Goal: Complete application form

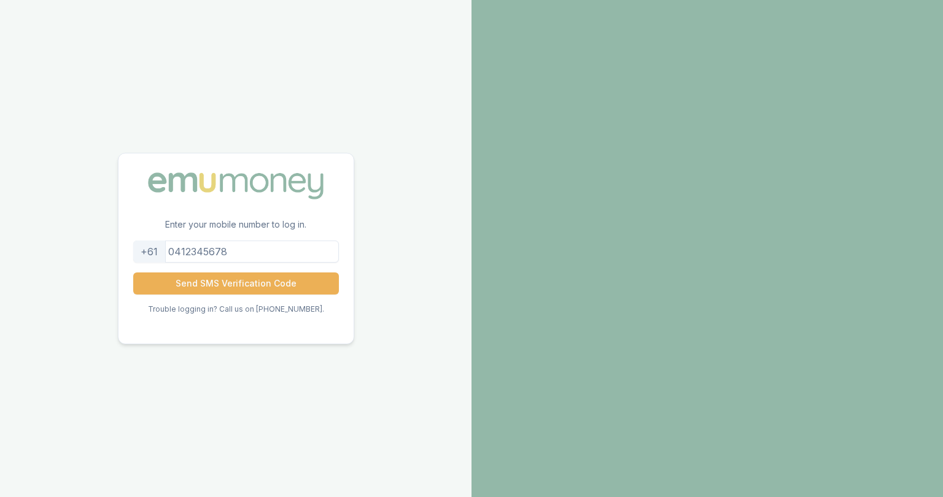
click at [299, 256] on input "tel" at bounding box center [236, 252] width 206 height 22
type input "0414214809"
click at [278, 278] on button "Send SMS Verification Code" at bounding box center [236, 284] width 206 height 22
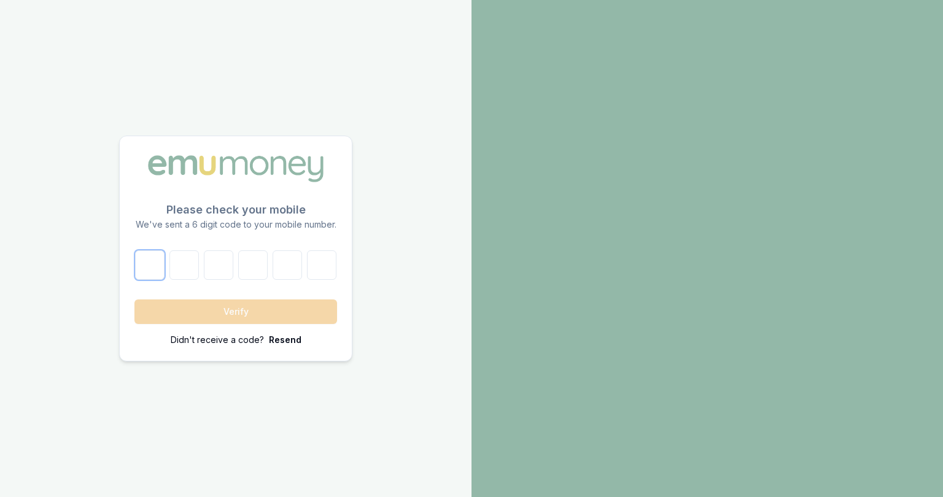
click at [147, 259] on input "number" at bounding box center [149, 265] width 29 height 29
type input "6"
type input "3"
type input "6"
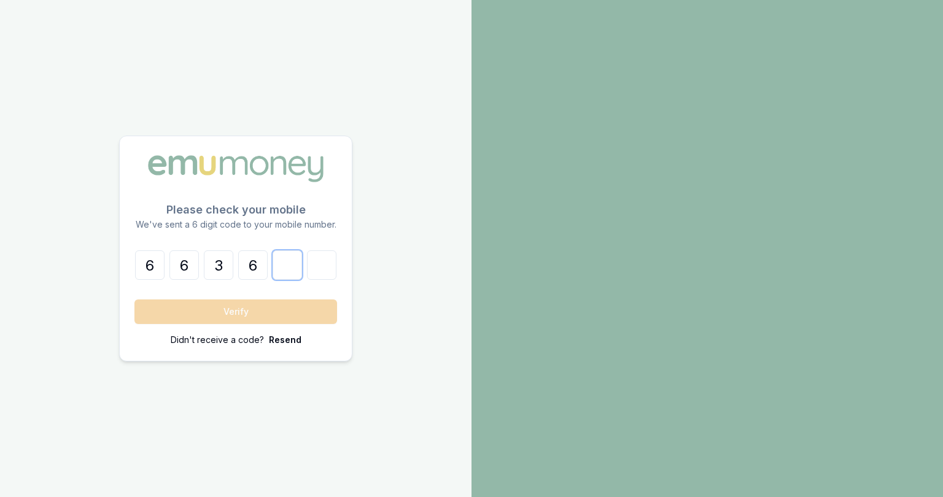
type input "0"
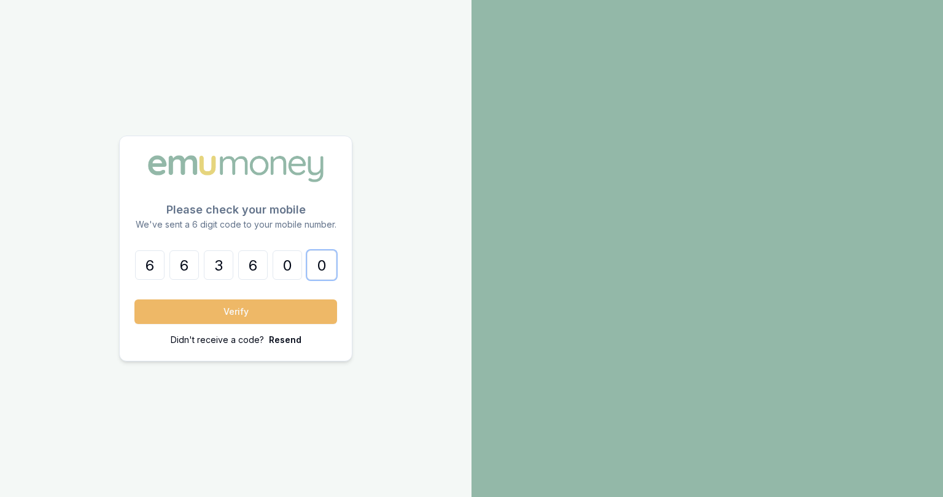
type input "0"
click at [182, 315] on button "Verify" at bounding box center [235, 312] width 203 height 25
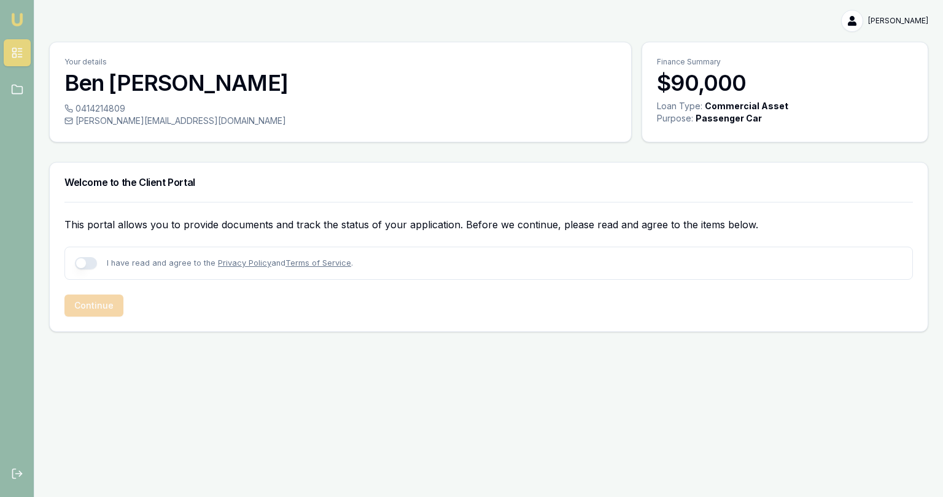
click at [93, 261] on button "button" at bounding box center [86, 263] width 22 height 12
checkbox input "true"
click at [89, 299] on button "Continue" at bounding box center [93, 306] width 59 height 22
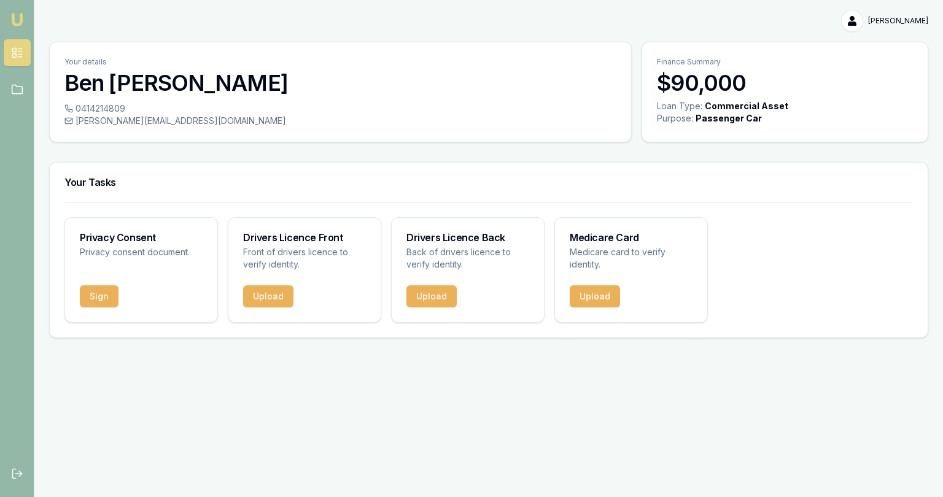
click at [89, 299] on button "Sign" at bounding box center [99, 297] width 39 height 22
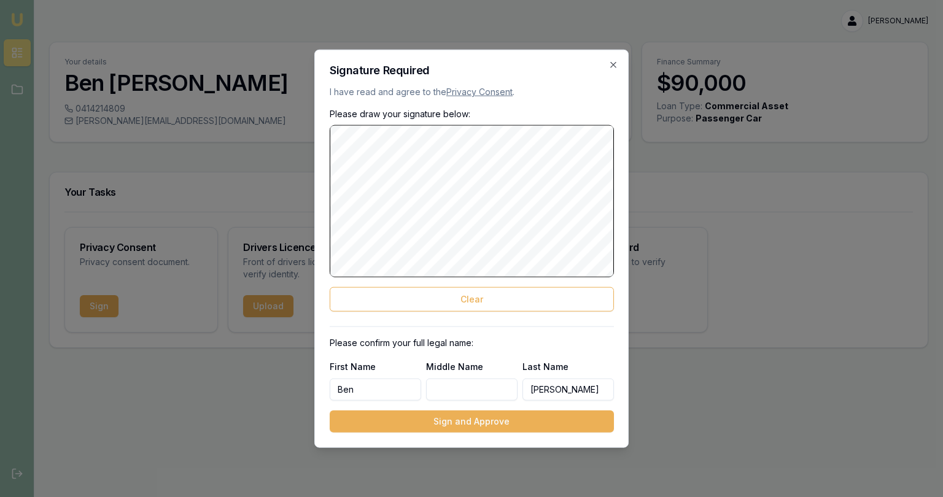
click at [454, 392] on input "Middle Name" at bounding box center [472, 389] width 92 height 22
click at [379, 394] on input "Ben" at bounding box center [376, 389] width 92 height 22
type input "[PERSON_NAME]"
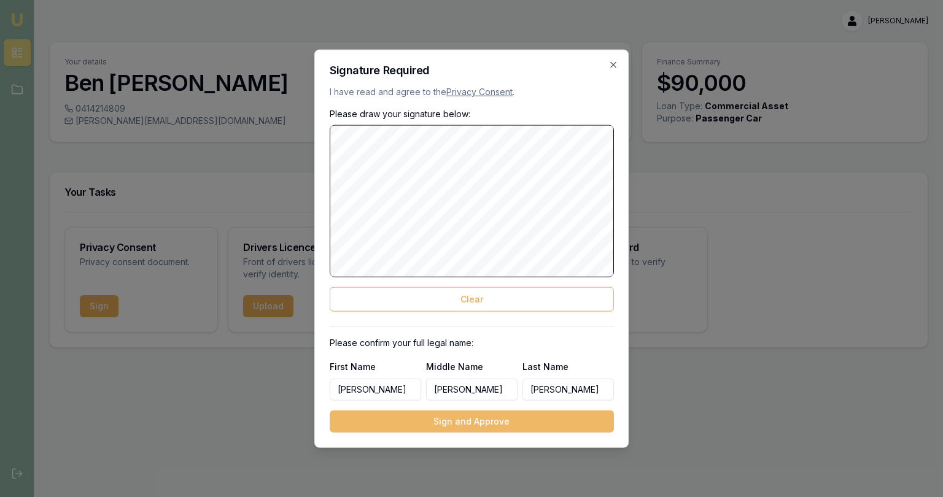
type input "Benjamin"
click at [379, 417] on button "Sign and Approve" at bounding box center [472, 421] width 284 height 22
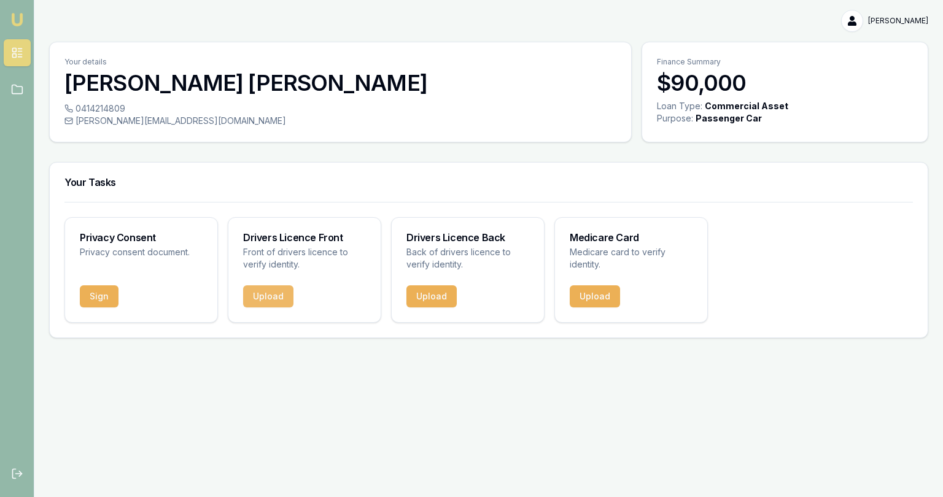
click at [284, 301] on button "Upload" at bounding box center [268, 297] width 50 height 22
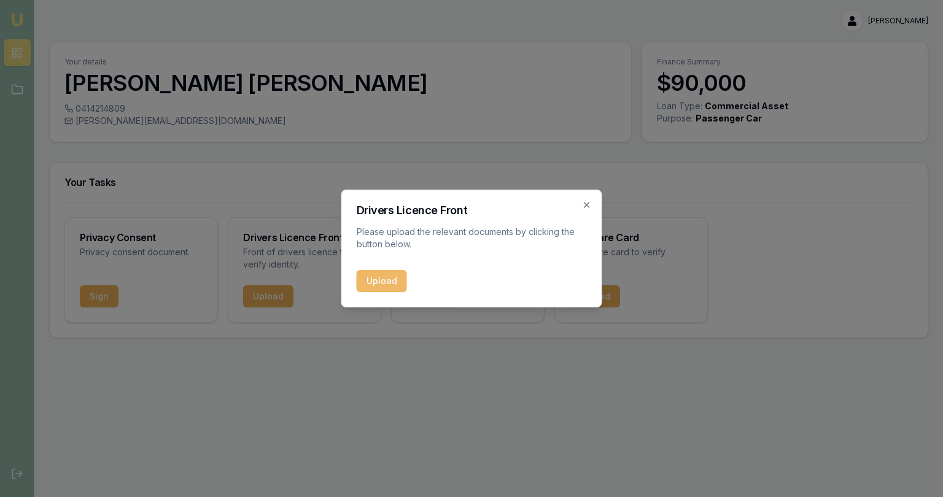
click at [365, 279] on button "Upload" at bounding box center [382, 281] width 50 height 22
click at [585, 203] on icon "button" at bounding box center [587, 205] width 6 height 6
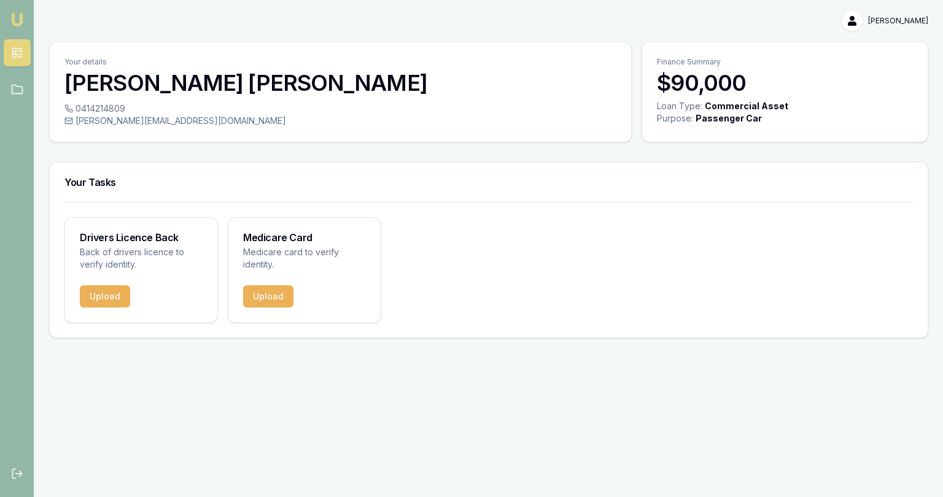
click at [486, 394] on div "Emu Broker David Francis Toggle Menu Your details David Francis 0414214809 benj…" at bounding box center [471, 248] width 943 height 497
click at [109, 293] on button "Upload" at bounding box center [105, 297] width 50 height 22
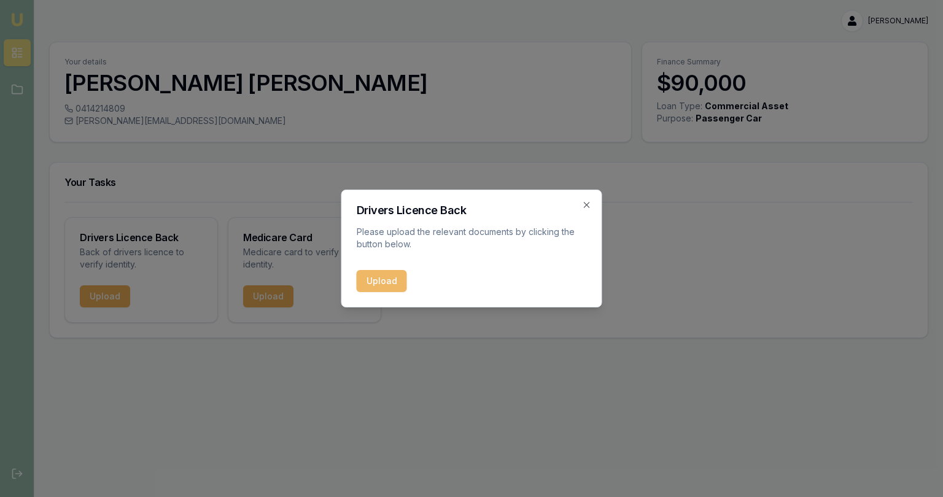
click at [383, 281] on button "Upload" at bounding box center [382, 281] width 50 height 22
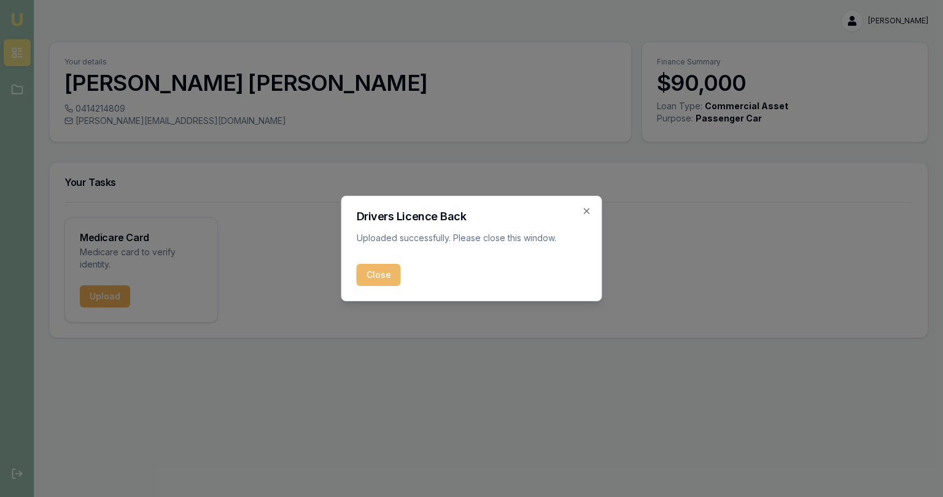
click at [381, 273] on button "Close" at bounding box center [379, 275] width 44 height 22
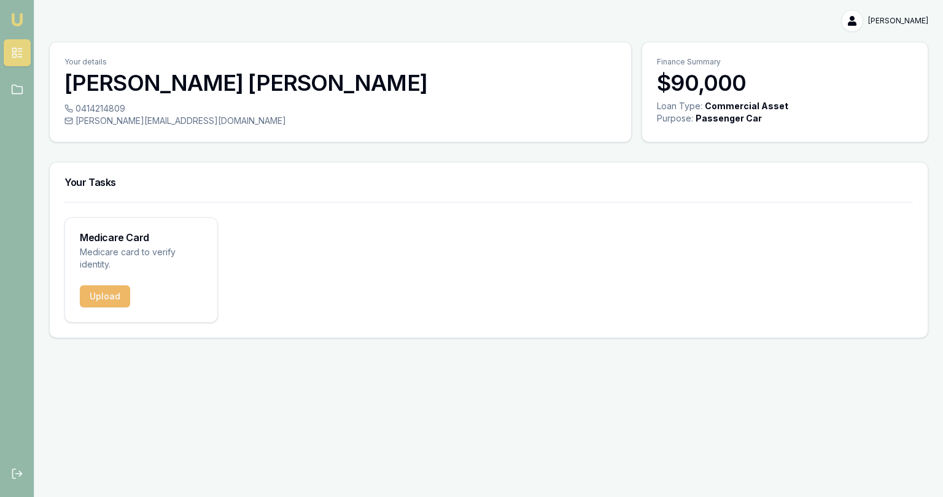
click at [101, 295] on button "Upload" at bounding box center [105, 297] width 50 height 22
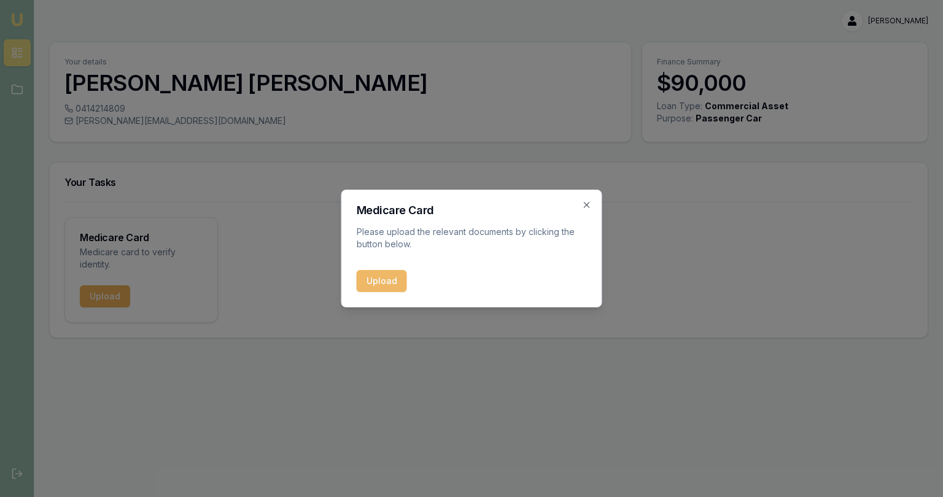
click at [375, 277] on button "Upload" at bounding box center [382, 281] width 50 height 22
click at [591, 203] on icon "button" at bounding box center [587, 205] width 10 height 10
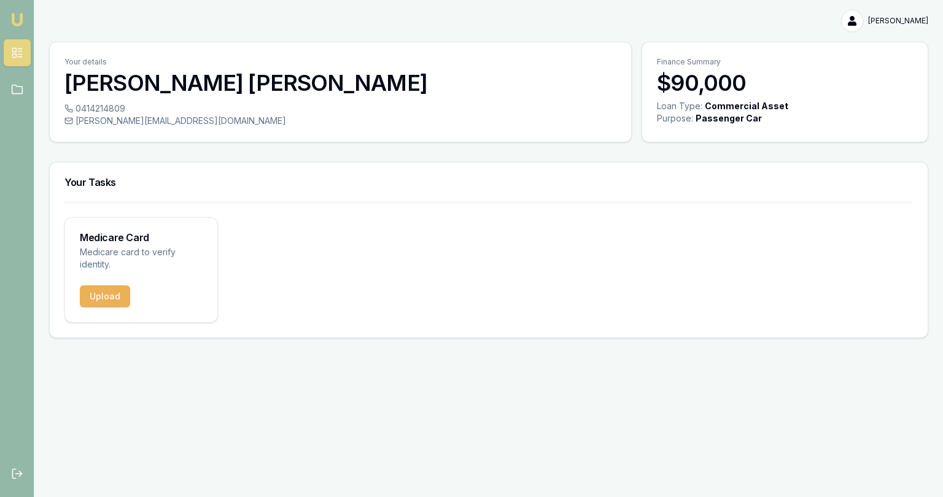
click at [259, 192] on div "Your Tasks" at bounding box center [489, 182] width 878 height 39
click at [115, 286] on button "Upload" at bounding box center [105, 297] width 50 height 22
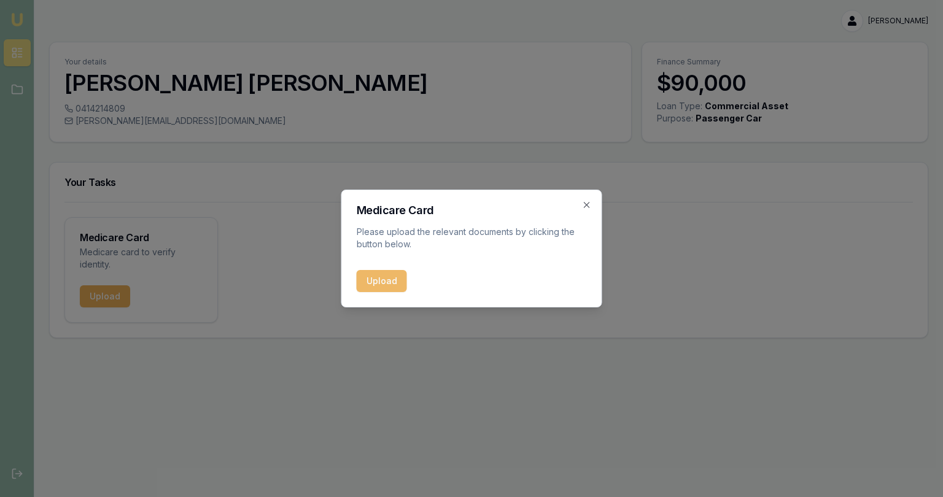
click at [357, 280] on button "Upload" at bounding box center [382, 281] width 50 height 22
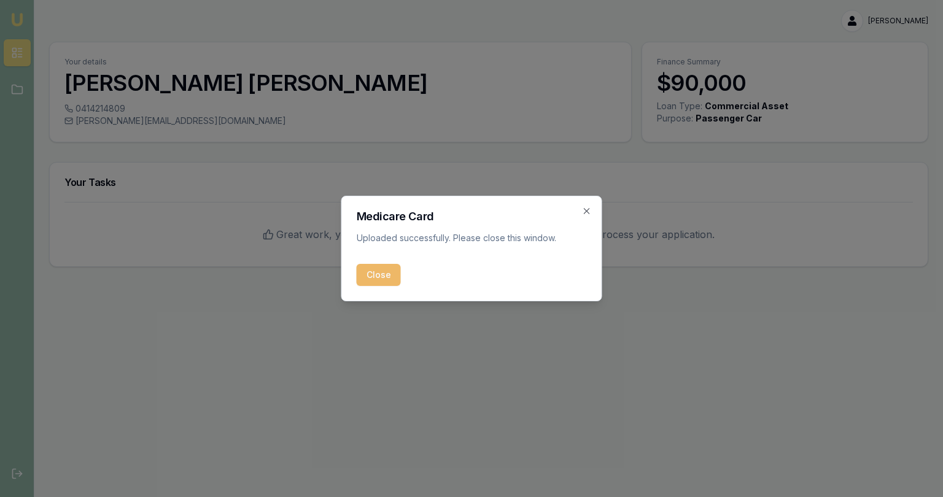
click at [388, 273] on button "Close" at bounding box center [379, 275] width 44 height 22
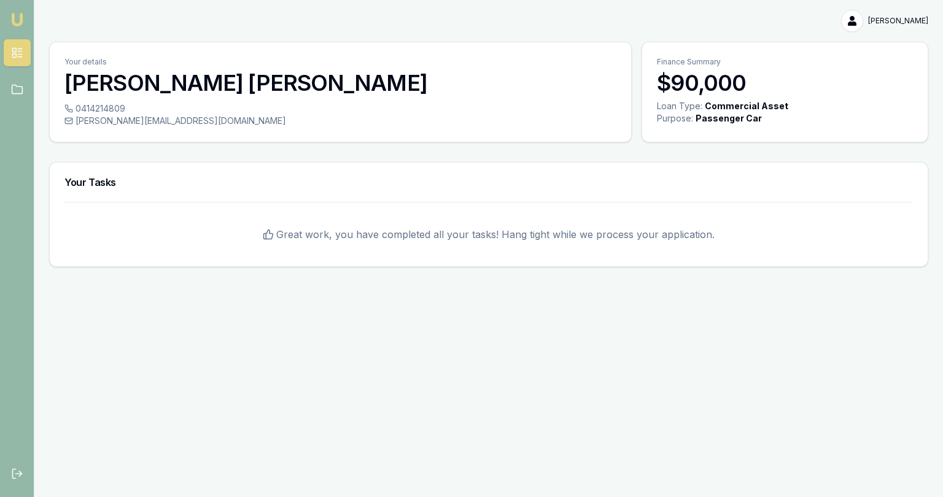
click at [30, 47] on nav "Emu Broker" at bounding box center [17, 56] width 34 height 113
click at [18, 53] on icon at bounding box center [17, 53] width 12 height 12
click at [14, 18] on img at bounding box center [17, 19] width 15 height 15
click at [17, 50] on icon at bounding box center [17, 53] width 12 height 12
